Goal: Task Accomplishment & Management: Use online tool/utility

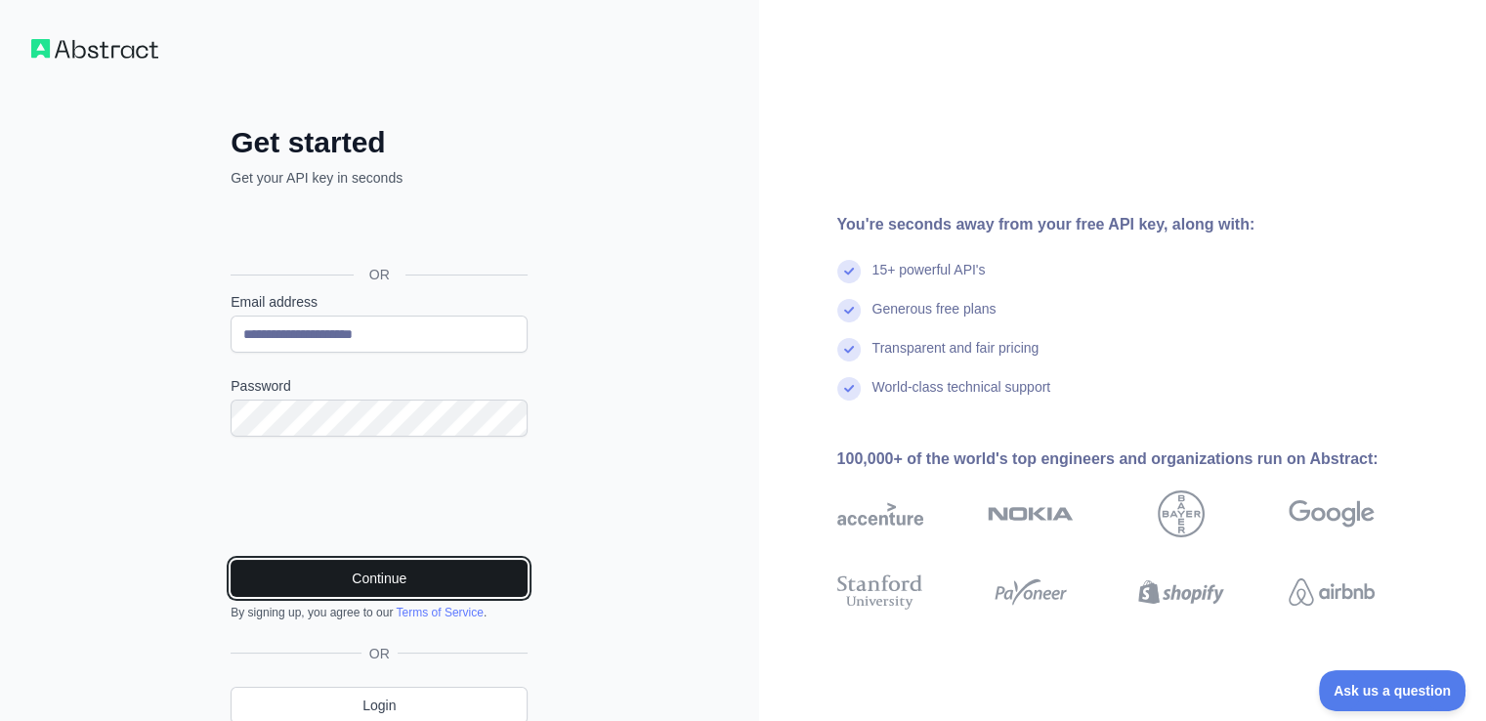
click at [449, 565] on button "Continue" at bounding box center [378, 578] width 297 height 37
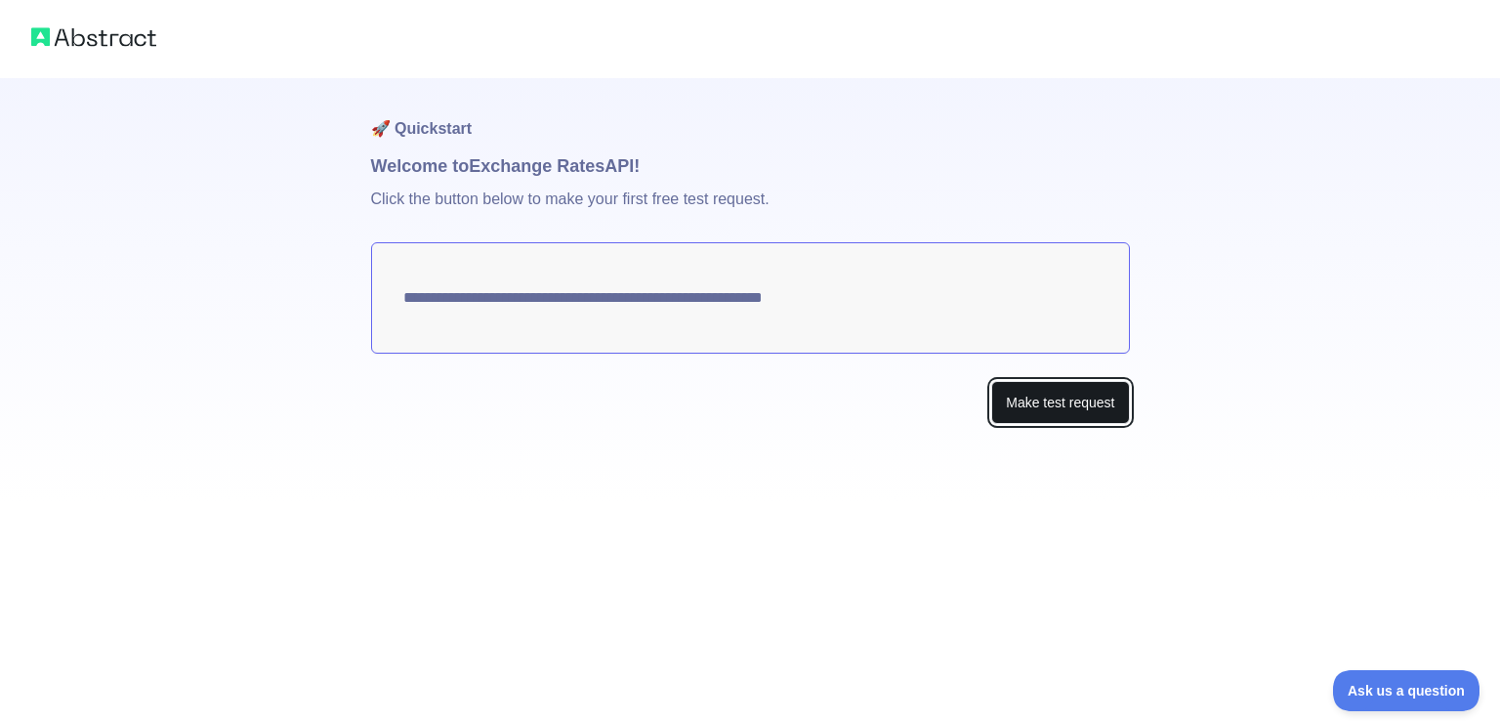
click at [1023, 417] on button "Make test request" at bounding box center [1060, 403] width 138 height 44
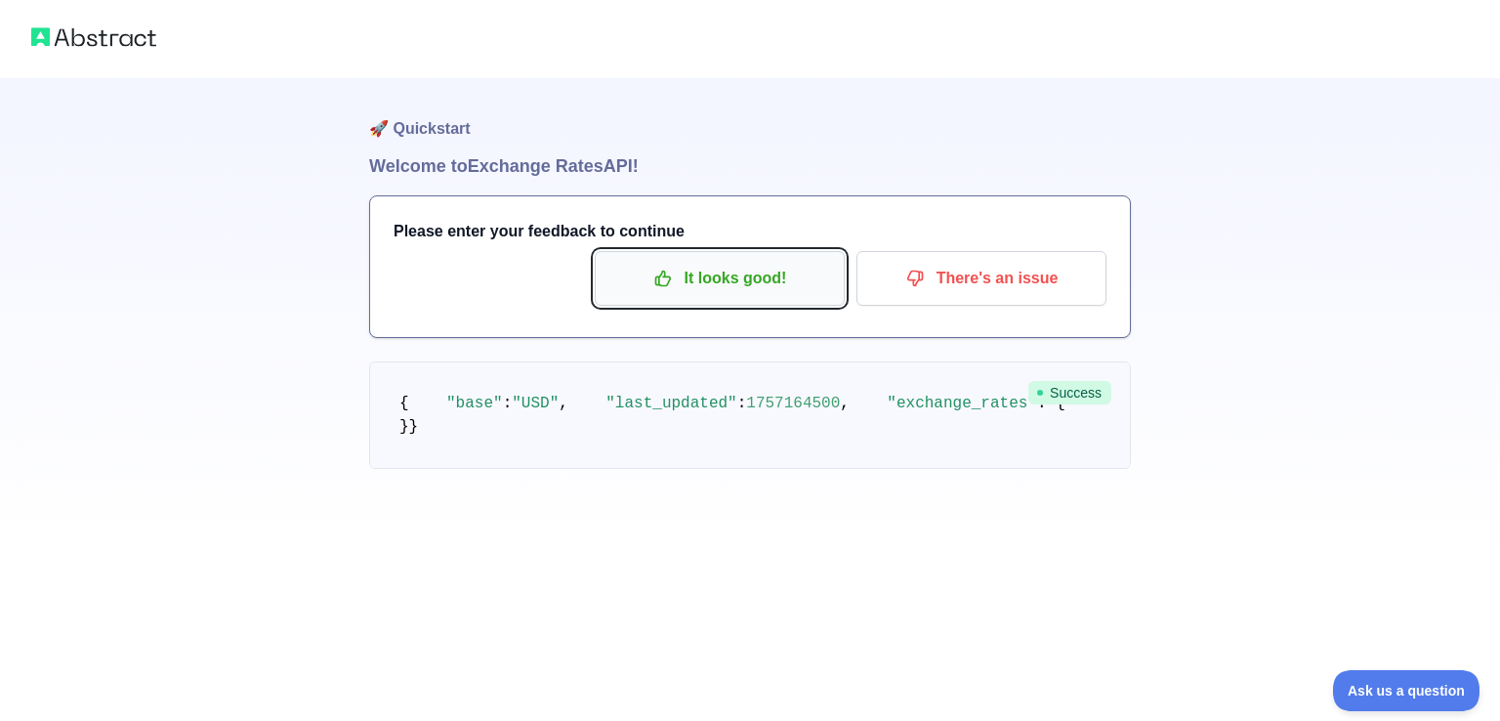
click at [723, 269] on p "It looks good!" at bounding box center [719, 278] width 221 height 33
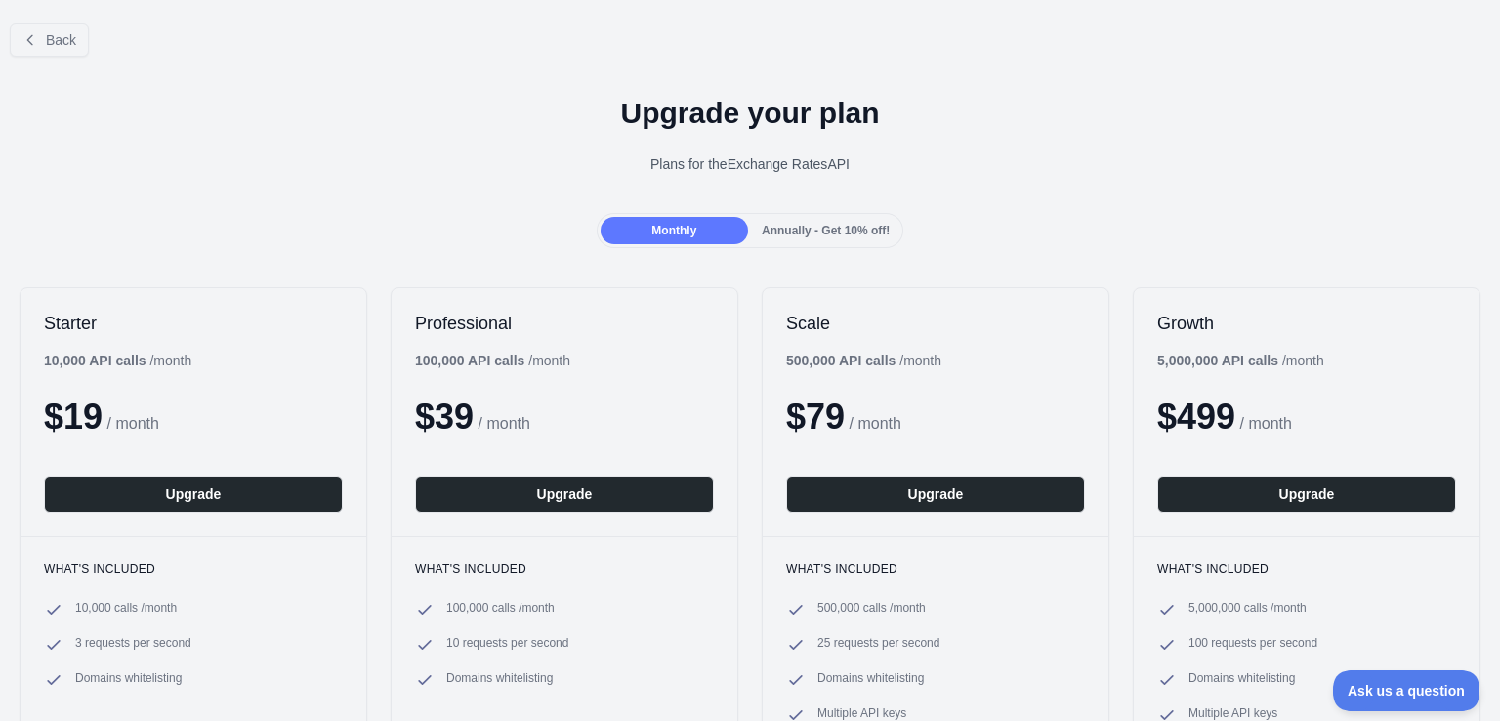
click at [1022, 101] on h1 "Upgrade your plan" at bounding box center [750, 113] width 1469 height 35
click at [50, 23] on button "Back" at bounding box center [49, 39] width 79 height 33
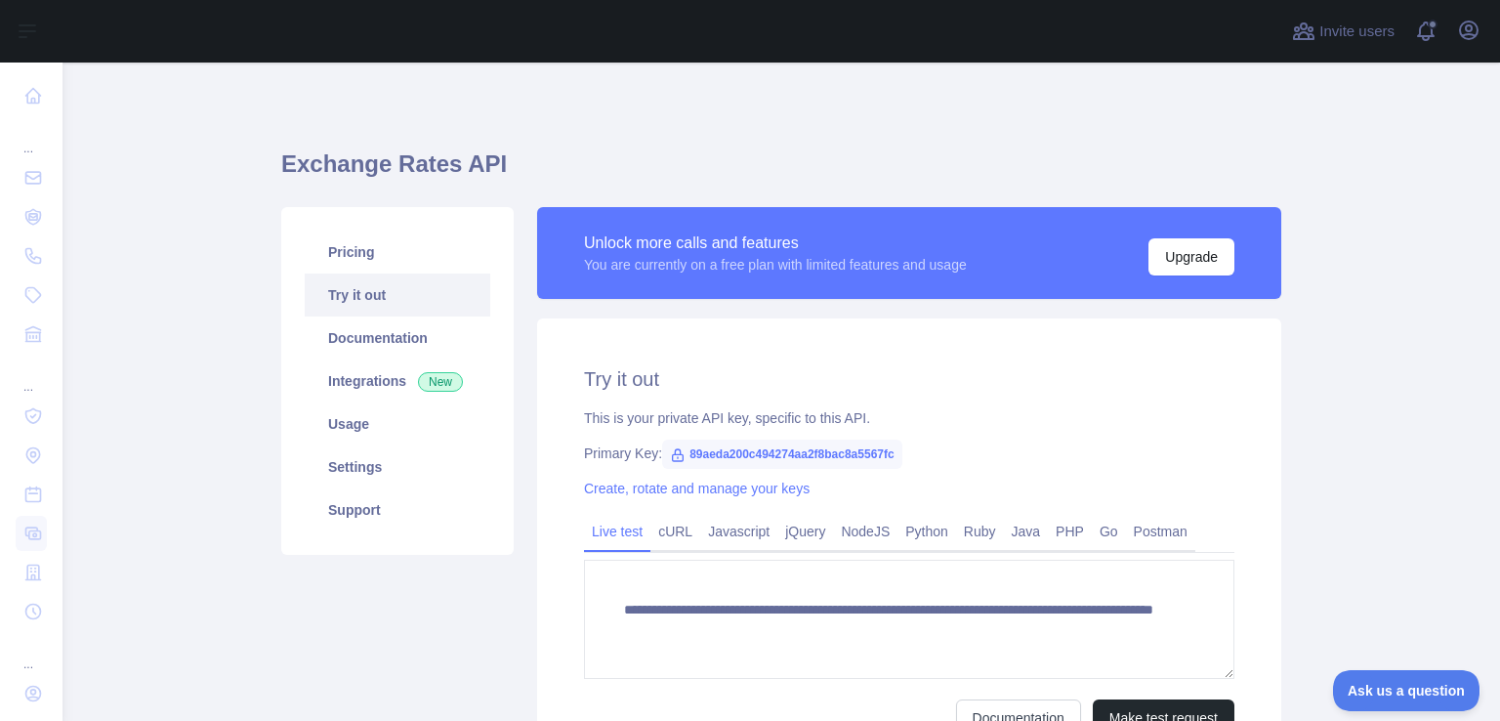
scroll to position [102, 0]
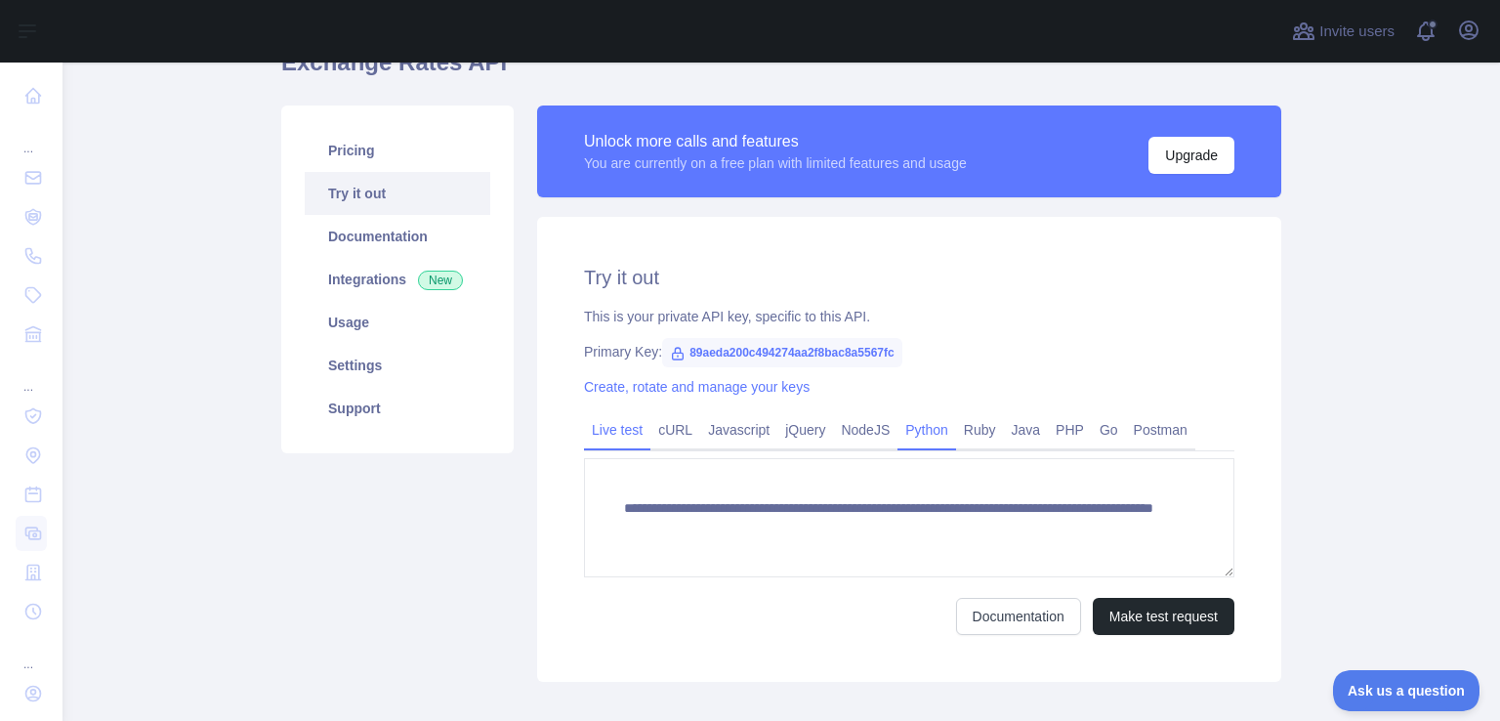
click at [922, 438] on link "Python" at bounding box center [927, 429] width 59 height 31
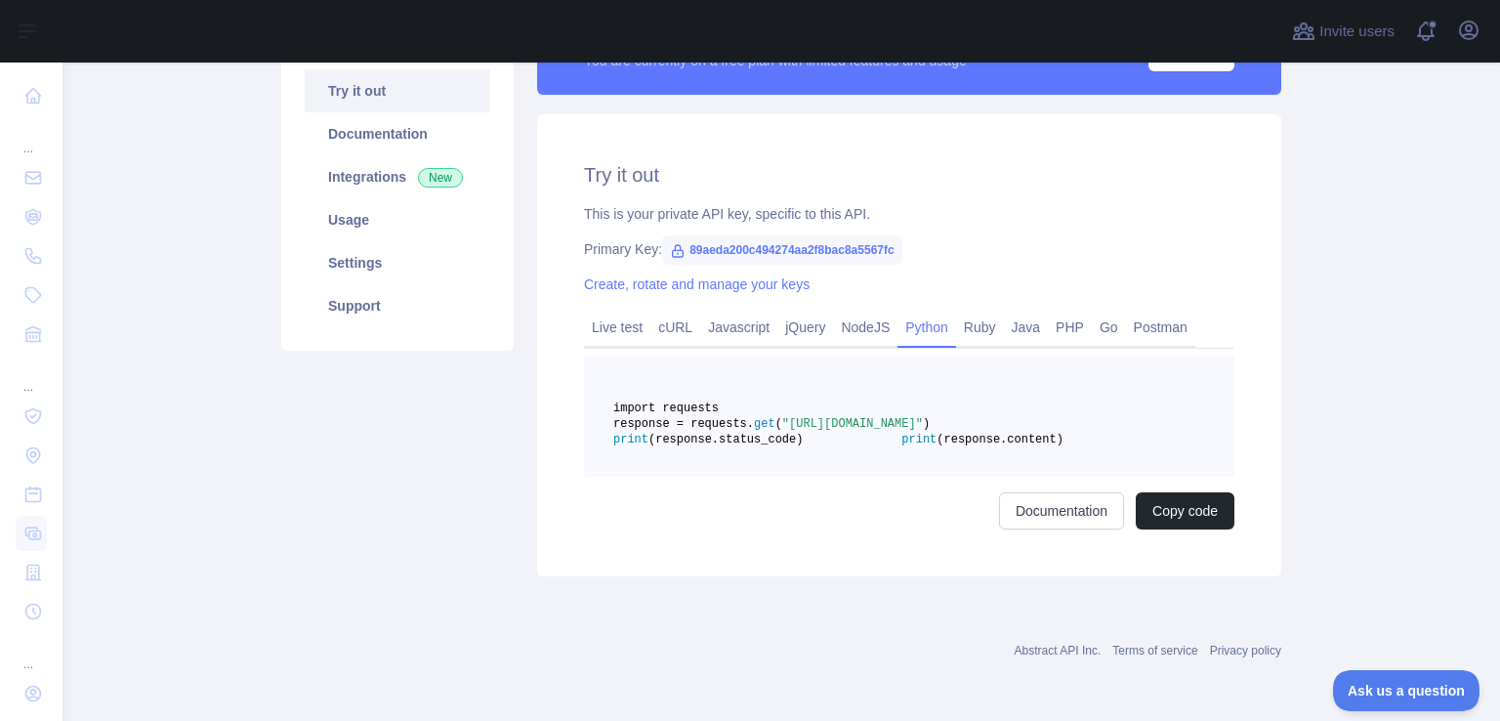
scroll to position [209, 0]
drag, startPoint x: 679, startPoint y: 245, endPoint x: 984, endPoint y: 251, distance: 305.8
click at [984, 251] on div "Primary Key: 89aeda200c494274aa2f8bac8a5567fc" at bounding box center [909, 249] width 650 height 20
copy span "89aeda200c494274aa2f8bac8a5567fc"
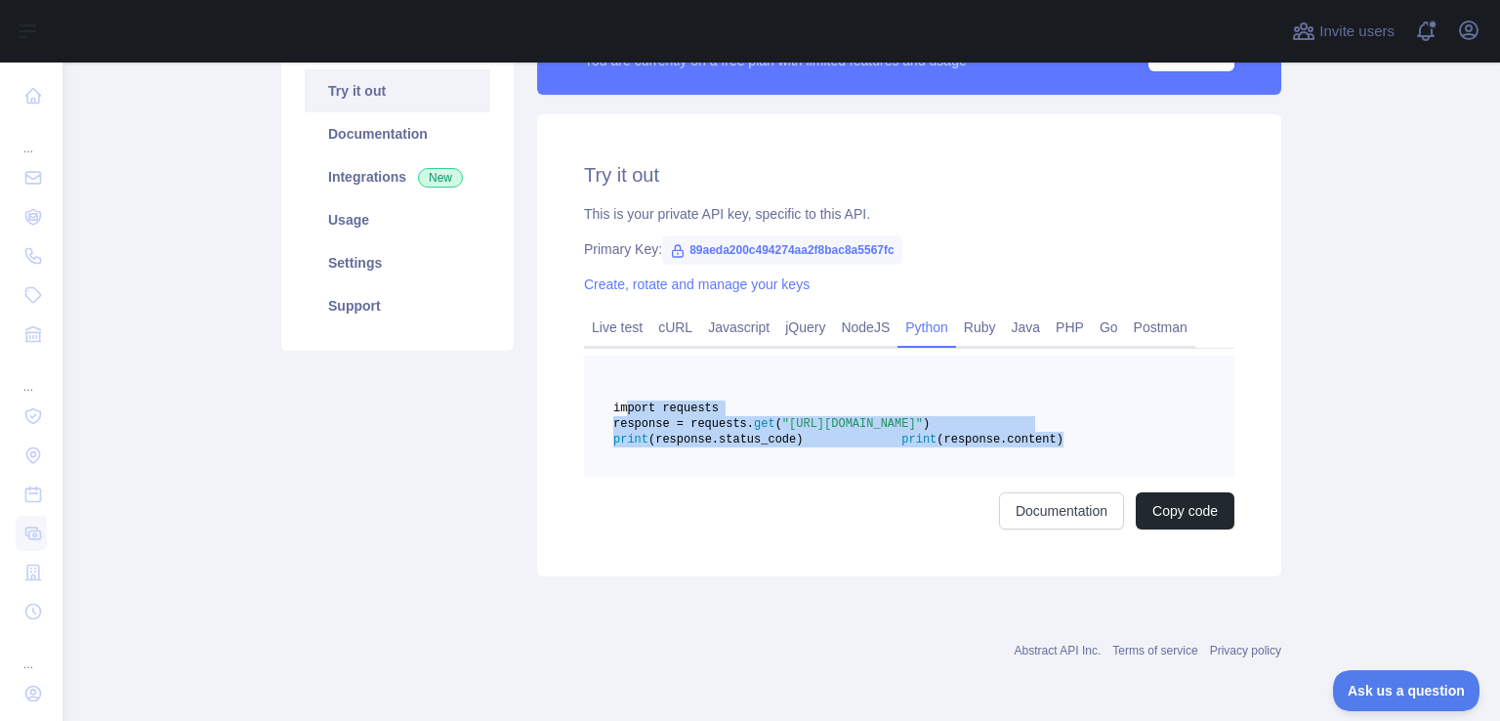
drag, startPoint x: 859, startPoint y: 480, endPoint x: 620, endPoint y: 394, distance: 254.3
click at [620, 394] on pre "import requests response = requests. get ( "[URL][DOMAIN_NAME]" ) print (respon…" at bounding box center [909, 416] width 650 height 121
copy code "import requests response = requests. get ( "[URL][DOMAIN_NAME]" ) print (respon…"
